Goal: Check status: Check status

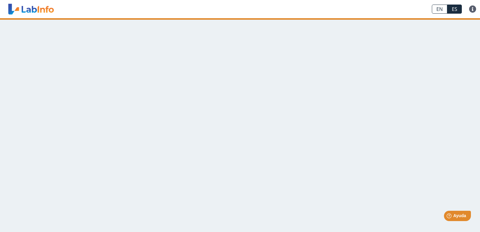
click at [291, 137] on main at bounding box center [240, 125] width 480 height 214
click at [364, 6] on div "EN ES Preguntas Frecuentes Política de privacidad" at bounding box center [239, 9] width 366 height 18
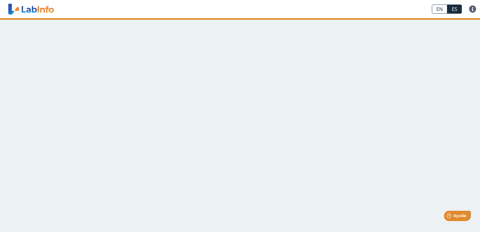
click at [455, 10] on link "ES" at bounding box center [455, 9] width 15 height 9
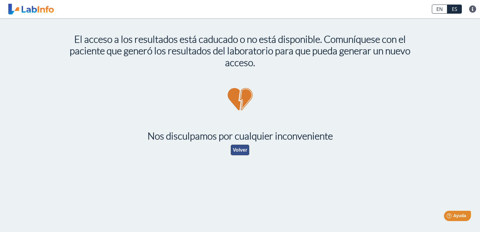
drag, startPoint x: 246, startPoint y: 150, endPoint x: 242, endPoint y: 149, distance: 3.5
click at [245, 150] on button "Volver" at bounding box center [240, 150] width 19 height 11
